Goal: Task Accomplishment & Management: Manage account settings

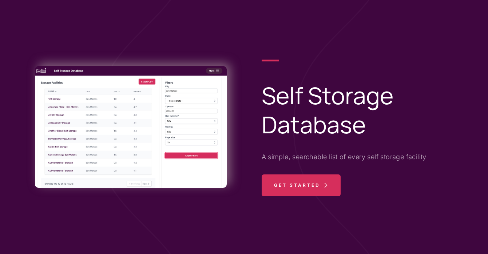
click at [285, 193] on span "Get Started" at bounding box center [297, 186] width 46 height 22
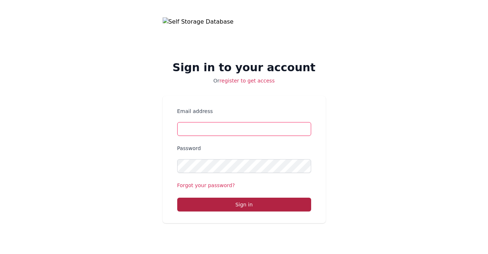
type input "[PERSON_NAME][EMAIL_ADDRESS][DOMAIN_NAME]"
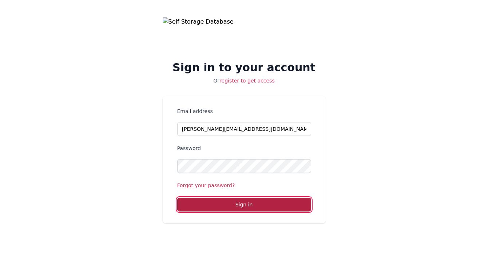
click at [244, 205] on button "Sign in" at bounding box center [244, 205] width 134 height 14
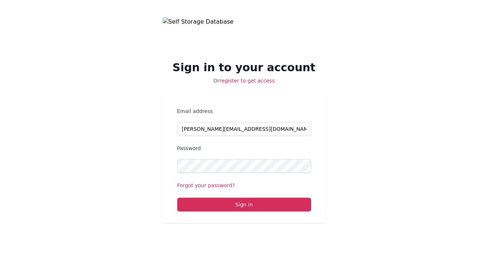
click at [239, 80] on link "register to get access" at bounding box center [247, 81] width 55 height 6
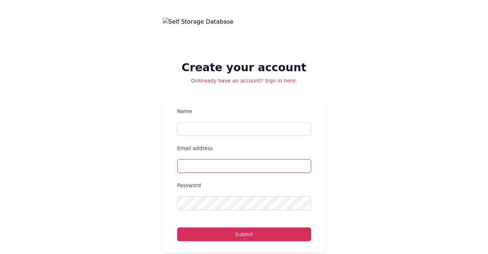
type input "[PERSON_NAME][EMAIL_ADDRESS][DOMAIN_NAME]"
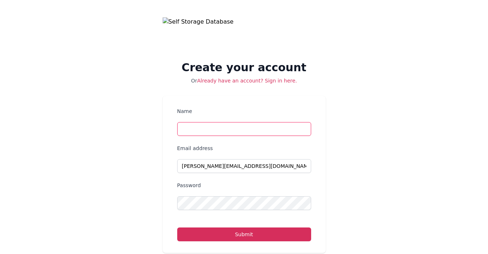
click at [215, 132] on input "Name" at bounding box center [244, 129] width 134 height 14
type input "Matthew Seidenfrau"
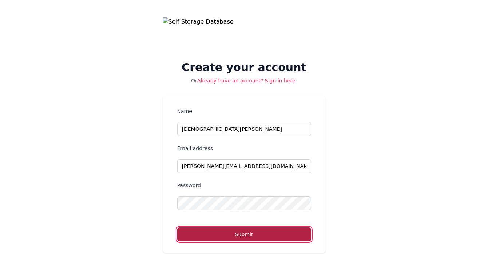
click at [210, 237] on button "Submit" at bounding box center [244, 235] width 134 height 14
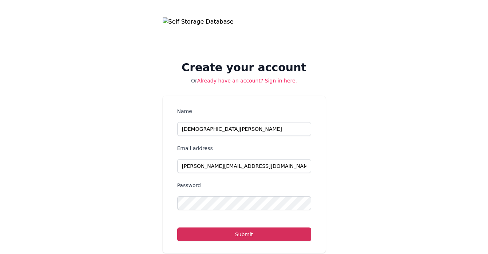
click at [246, 78] on link "Already have an account? Sign in here." at bounding box center [247, 81] width 100 height 6
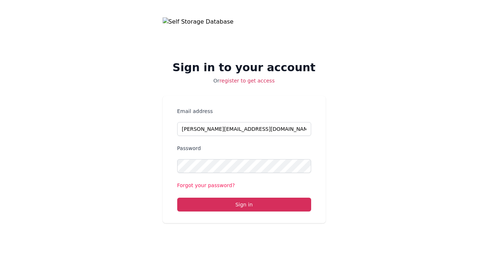
click at [214, 186] on link "Forgot your password?" at bounding box center [206, 186] width 58 height 6
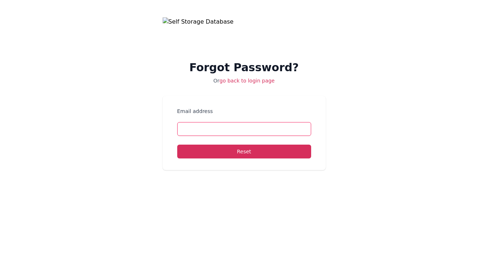
click at [229, 126] on input "Email address" at bounding box center [244, 129] width 134 height 14
type input "matthew@rmg-propertygroup.com"
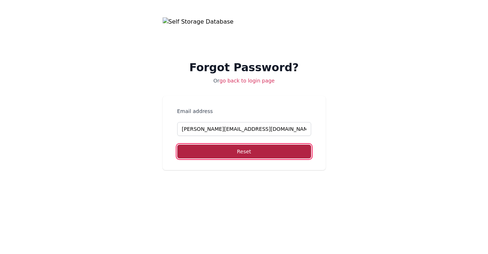
click at [244, 150] on button "Reset" at bounding box center [244, 152] width 134 height 14
click at [244, 152] on button "Reset" at bounding box center [244, 152] width 134 height 14
click at [243, 153] on button "Reset" at bounding box center [244, 152] width 134 height 14
click at [177, 145] on button "Reset" at bounding box center [244, 152] width 134 height 14
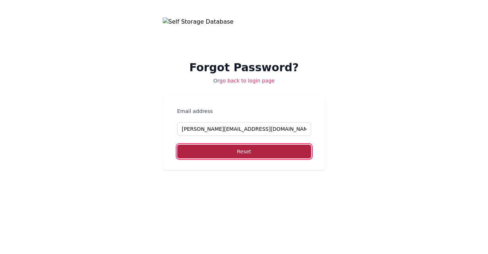
click at [177, 145] on button "Reset" at bounding box center [244, 152] width 134 height 14
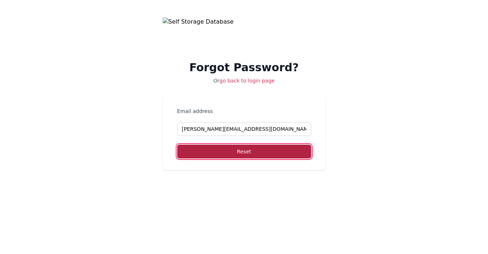
click at [177, 145] on button "Reset" at bounding box center [244, 152] width 134 height 14
click at [270, 153] on button "Reset" at bounding box center [244, 152] width 134 height 14
